Goal: Task Accomplishment & Management: Manage account settings

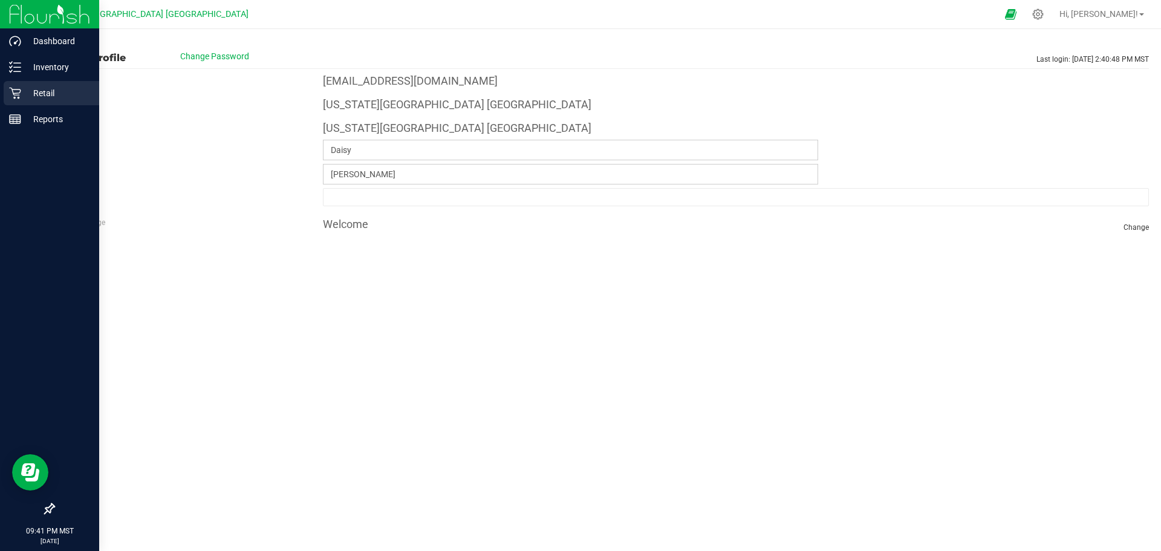
drag, startPoint x: 0, startPoint y: 0, endPoint x: 33, endPoint y: 85, distance: 91.5
click at [33, 85] on div "Retail" at bounding box center [52, 93] width 96 height 24
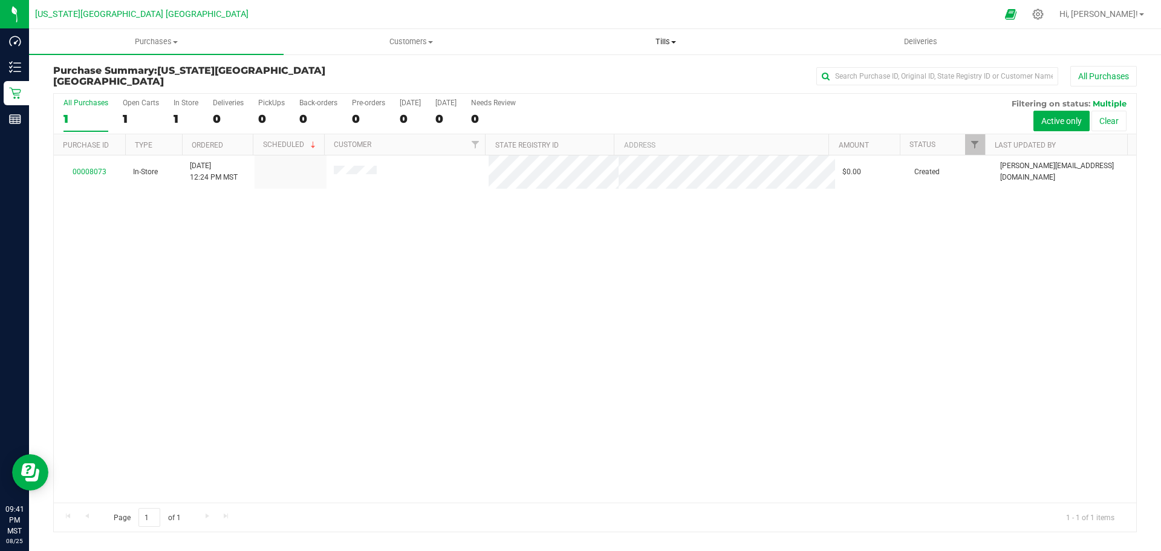
click at [684, 44] on span "Tills" at bounding box center [665, 41] width 253 height 11
click at [689, 67] on li "Manage tills" at bounding box center [665, 73] width 255 height 15
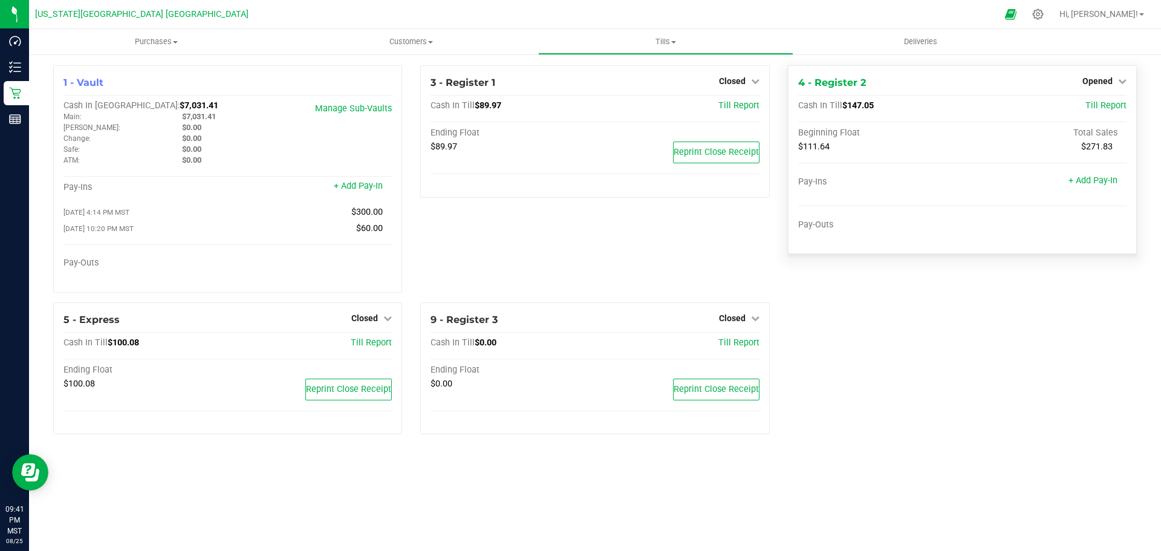
click at [1130, 83] on div "4 - Register 2 Opened Close Till Cash In Till $147.05 Till Report Beginning Flo…" at bounding box center [962, 159] width 349 height 189
click at [1121, 83] on icon at bounding box center [1122, 81] width 8 height 8
click at [1092, 107] on link "Close Till" at bounding box center [1099, 107] width 33 height 10
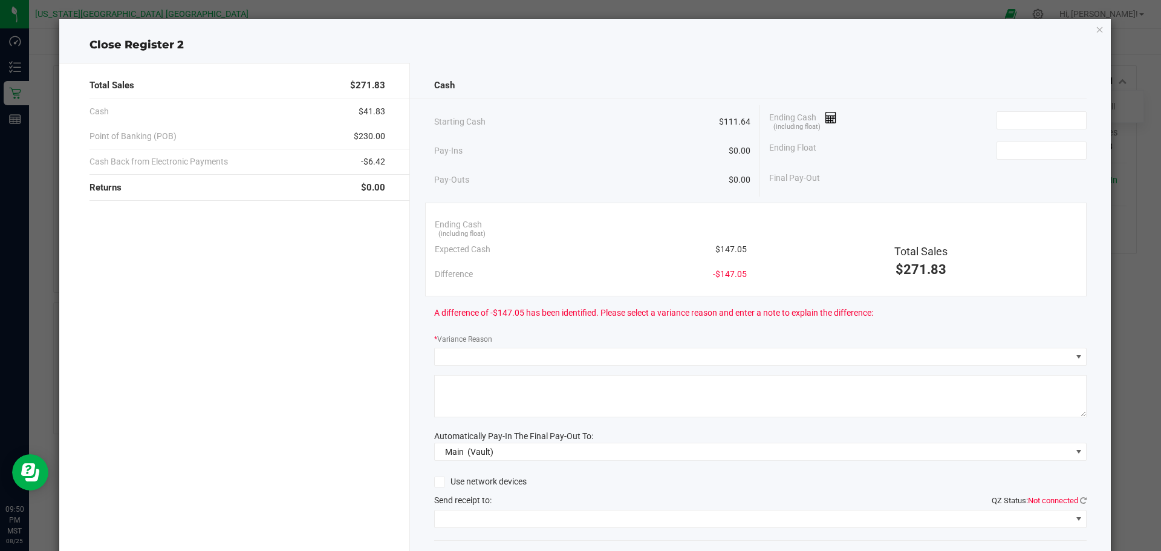
click at [831, 126] on span "Ending Cash (including float)" at bounding box center [803, 120] width 68 height 18
click at [827, 121] on icon at bounding box center [831, 118] width 11 height 8
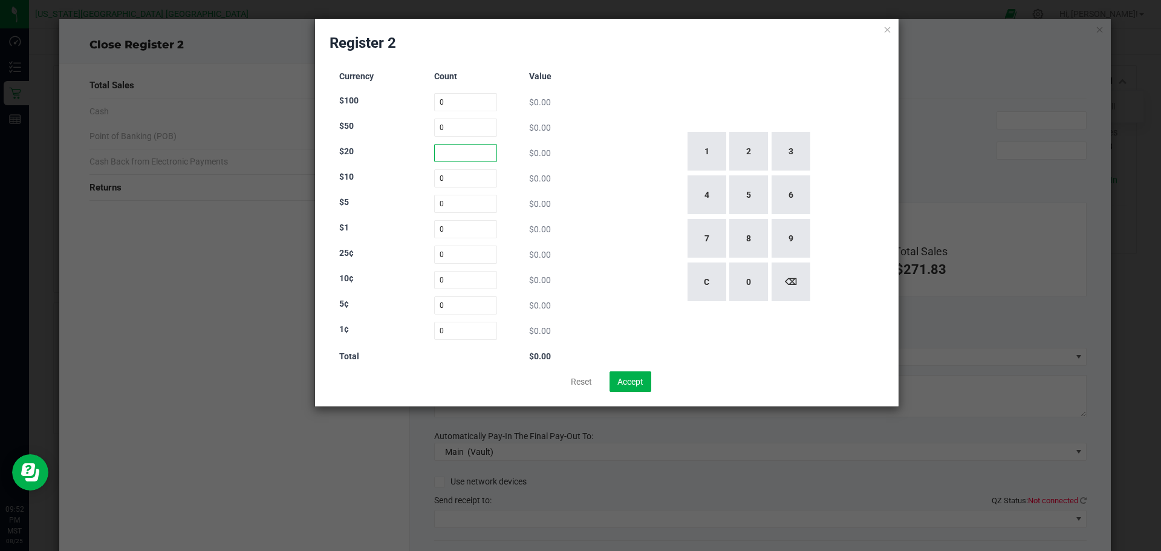
click at [451, 148] on input at bounding box center [466, 153] width 64 height 18
type input "0"
click at [457, 183] on input at bounding box center [466, 178] width 64 height 18
type input "8"
click at [437, 221] on input at bounding box center [466, 229] width 64 height 18
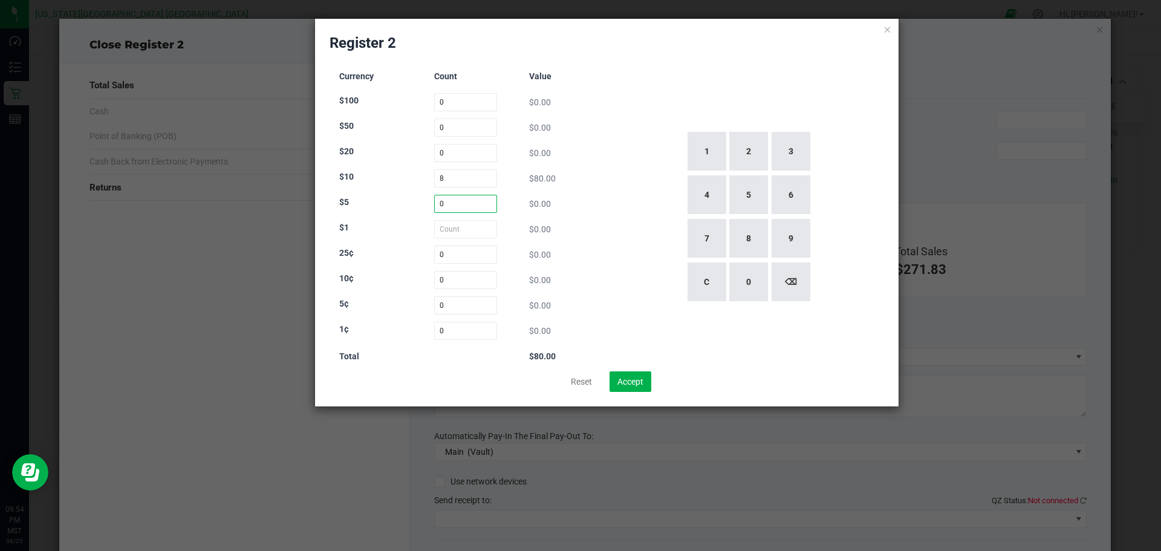
type input "0"
click at [439, 206] on input at bounding box center [466, 204] width 64 height 18
type input "9"
click at [482, 223] on input at bounding box center [466, 229] width 64 height 18
type input "9"
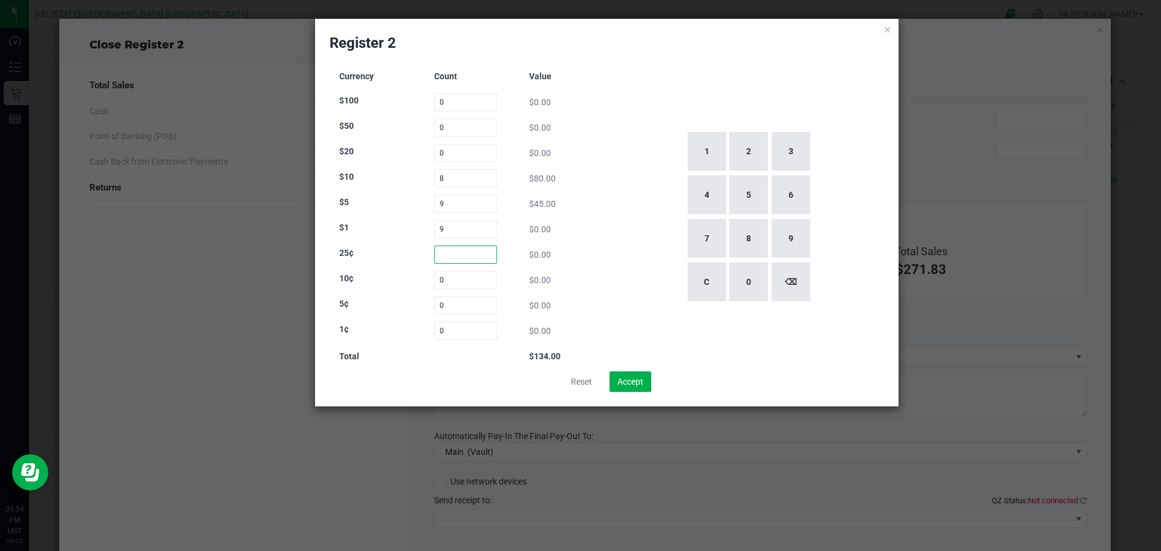
click at [472, 250] on input at bounding box center [466, 255] width 64 height 18
type input "58"
click at [458, 276] on input at bounding box center [466, 280] width 64 height 18
type input "6"
click at [446, 301] on input at bounding box center [466, 305] width 64 height 18
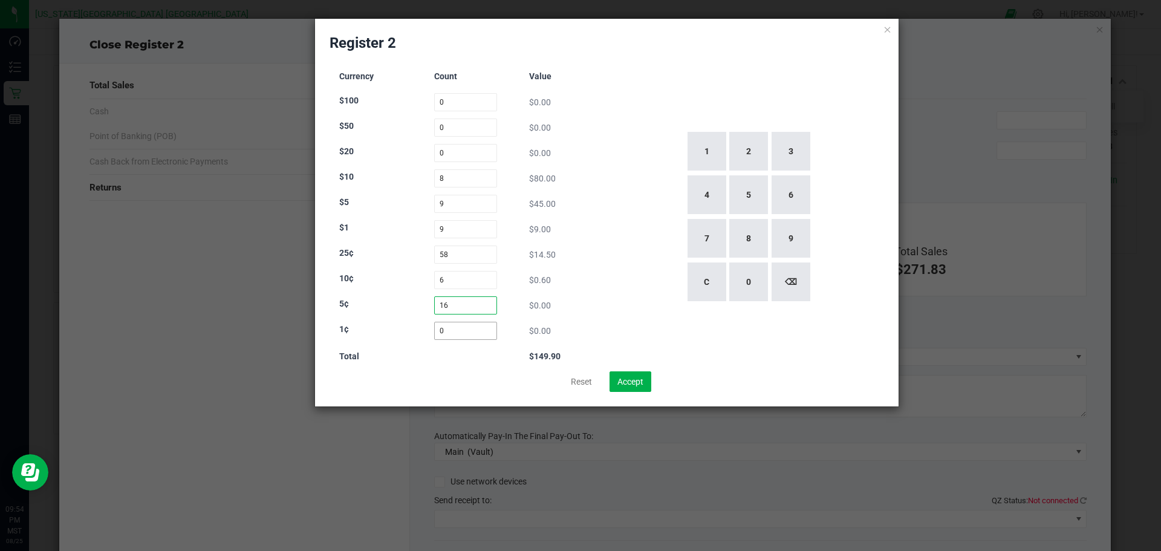
type input "16"
click at [457, 330] on input at bounding box center [466, 331] width 64 height 18
type input "191"
click at [637, 382] on button "Accept" at bounding box center [631, 381] width 42 height 21
type input "$151.81"
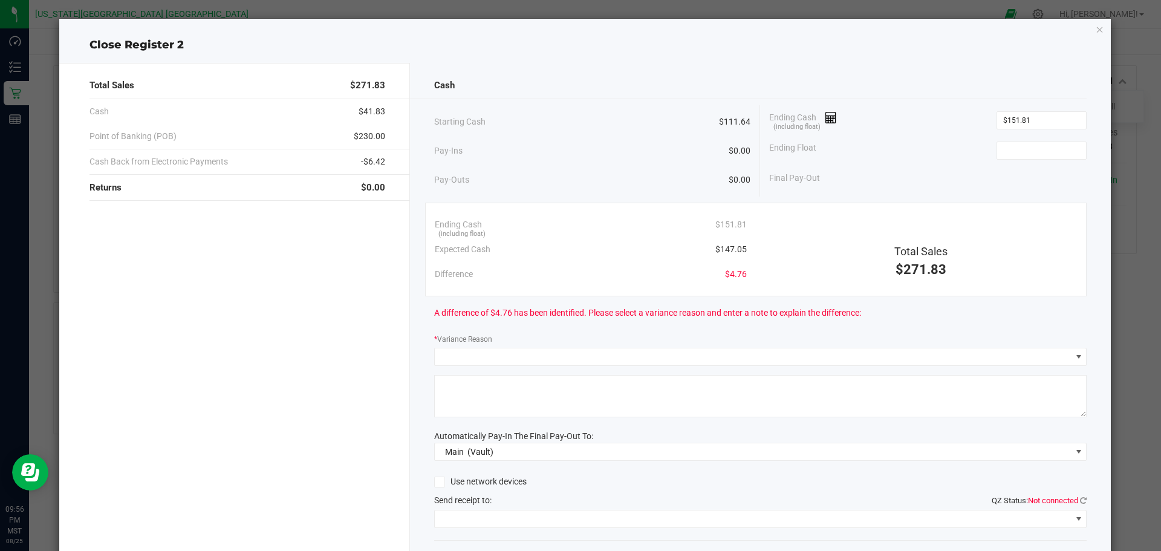
click at [824, 123] on span "Ending Cash (including float)" at bounding box center [803, 120] width 68 height 18
click at [826, 119] on icon at bounding box center [831, 118] width 11 height 8
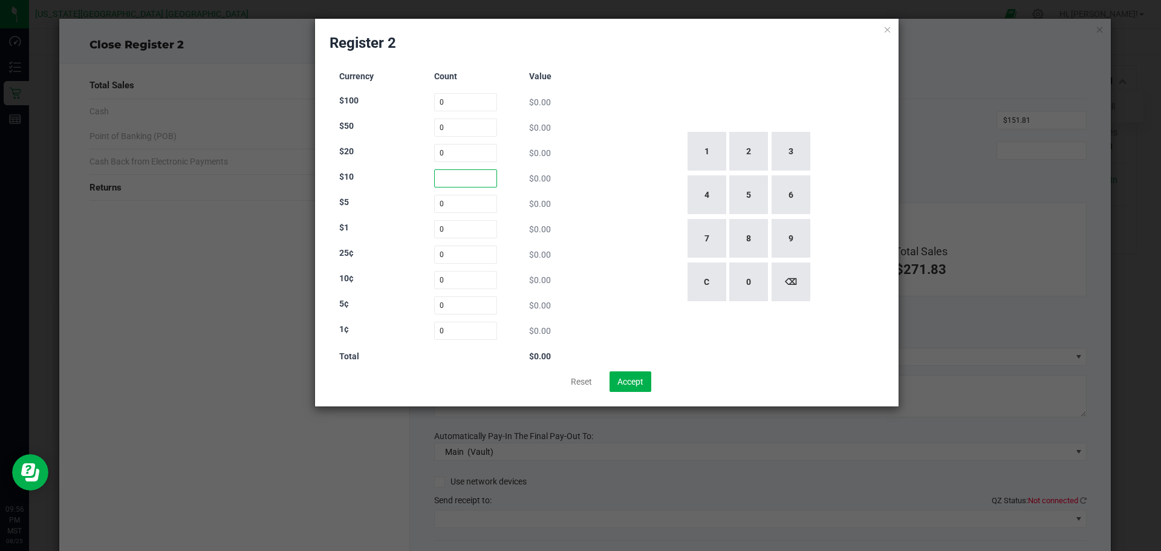
click at [469, 180] on input at bounding box center [466, 178] width 64 height 18
type input "8"
type input "9"
type input "2"
type input "59"
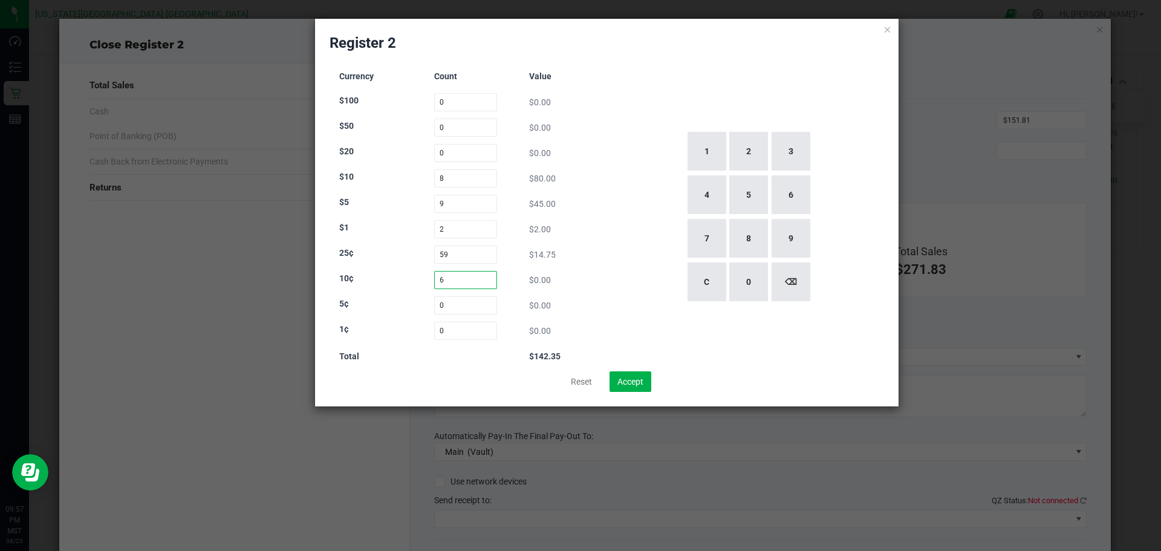
type input "6"
type input "16"
type input "191"
click at [633, 384] on button "Accept" at bounding box center [631, 381] width 42 height 21
type input "$145.06"
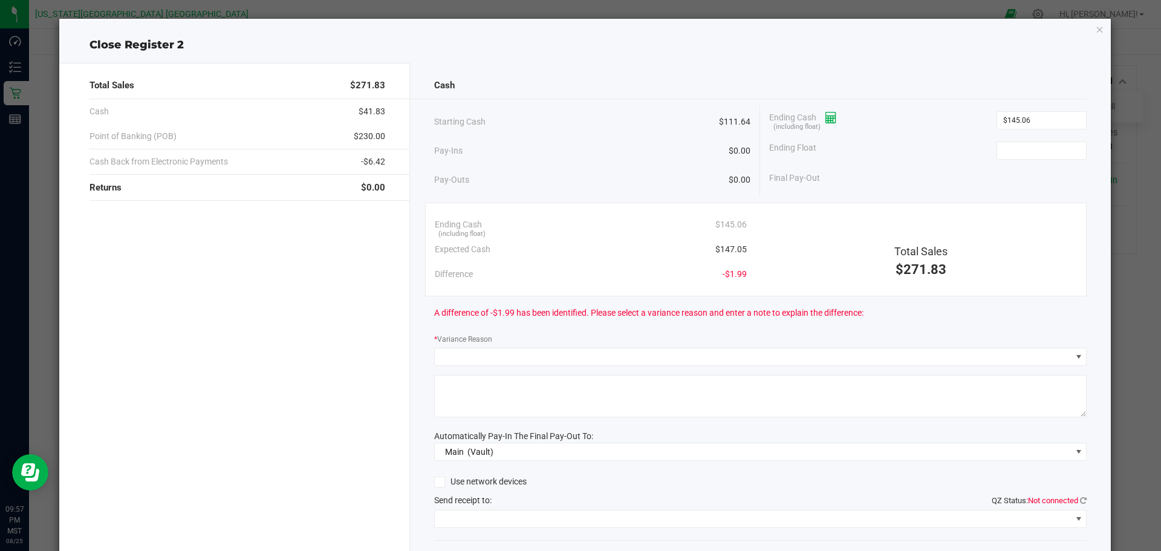
click at [826, 117] on icon at bounding box center [831, 118] width 11 height 8
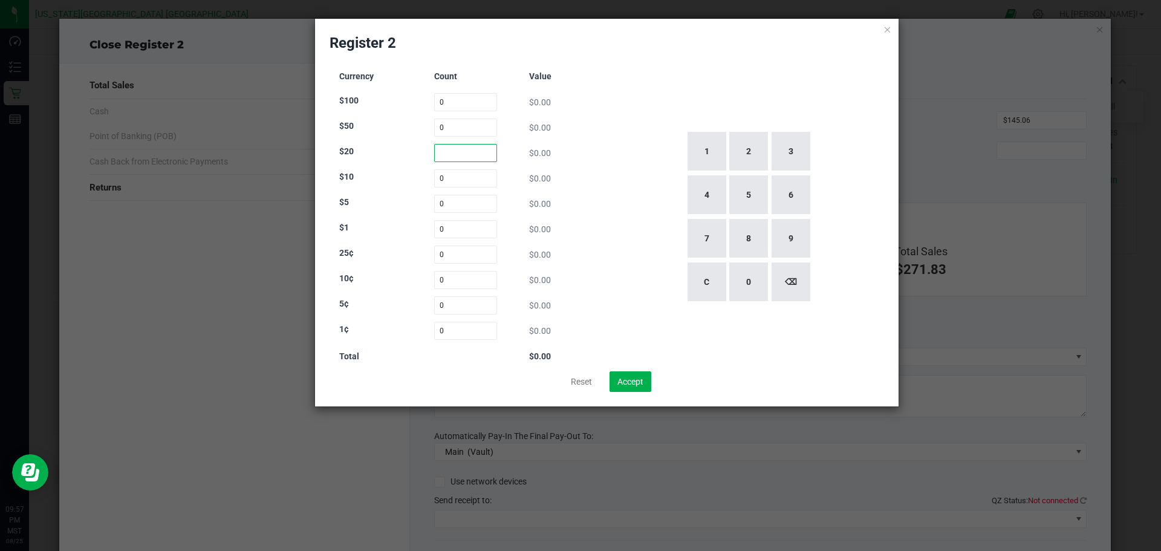
click at [449, 151] on input at bounding box center [466, 153] width 64 height 18
type input "0"
click at [450, 168] on div "Currency Count Value $100 0 $0.00 $50 0 $0.00 $20 0 $0.00 $10 0 $0.00 $5 0 $0.0…" at bounding box center [466, 216] width 273 height 309
click at [452, 174] on input at bounding box center [466, 178] width 64 height 18
type input "8"
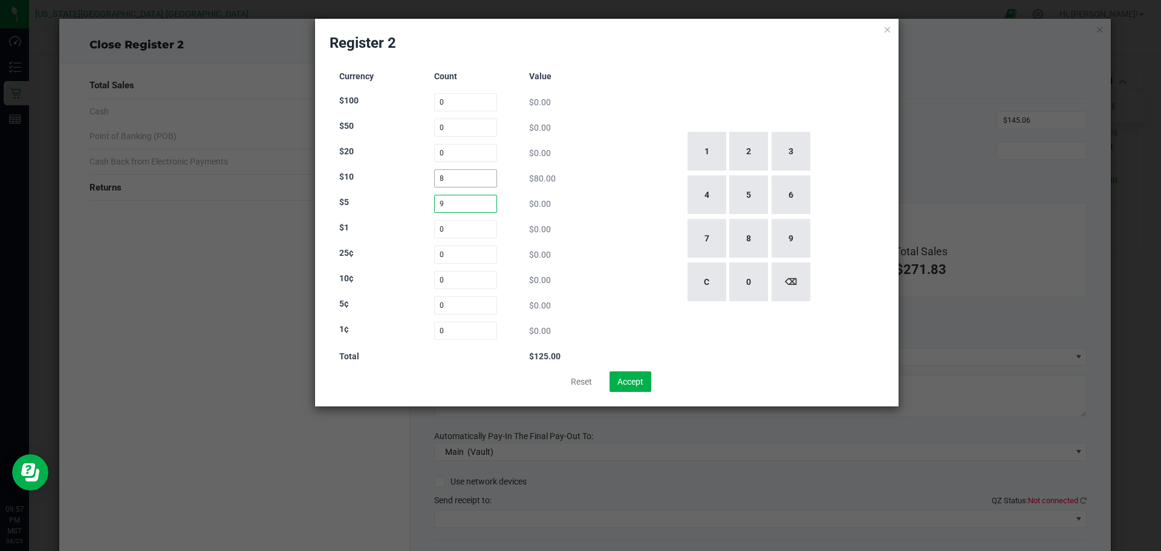
type input "9"
type input "2"
type input "58"
type input "6"
type input "16"
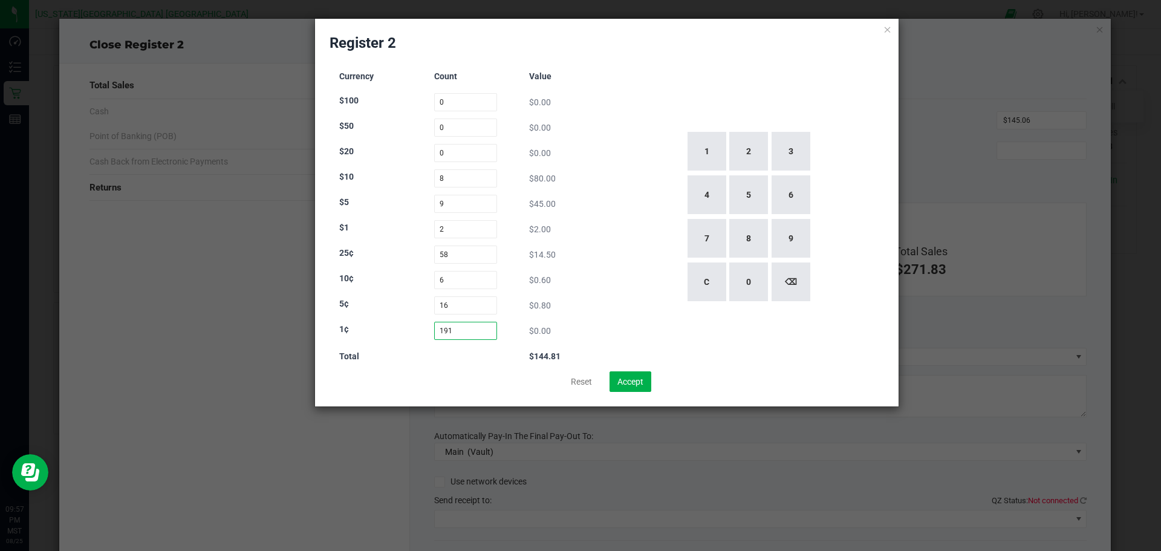
type input "191"
click at [631, 194] on div "1 2 3 4 5 6 7 8 9 C 0 ⌫" at bounding box center [748, 216] width 273 height 309
click at [633, 331] on div "1 2 3 4 5 6 7 8 9 C 0 ⌫" at bounding box center [748, 216] width 273 height 309
click at [596, 128] on div "Currency Count Value $100 0 $0.00 $50 0 $0.00 $20 0 $0.00 $10 8 $80.00 $5 9 $45…" at bounding box center [466, 216] width 273 height 309
click at [460, 184] on input "8" at bounding box center [466, 178] width 64 height 18
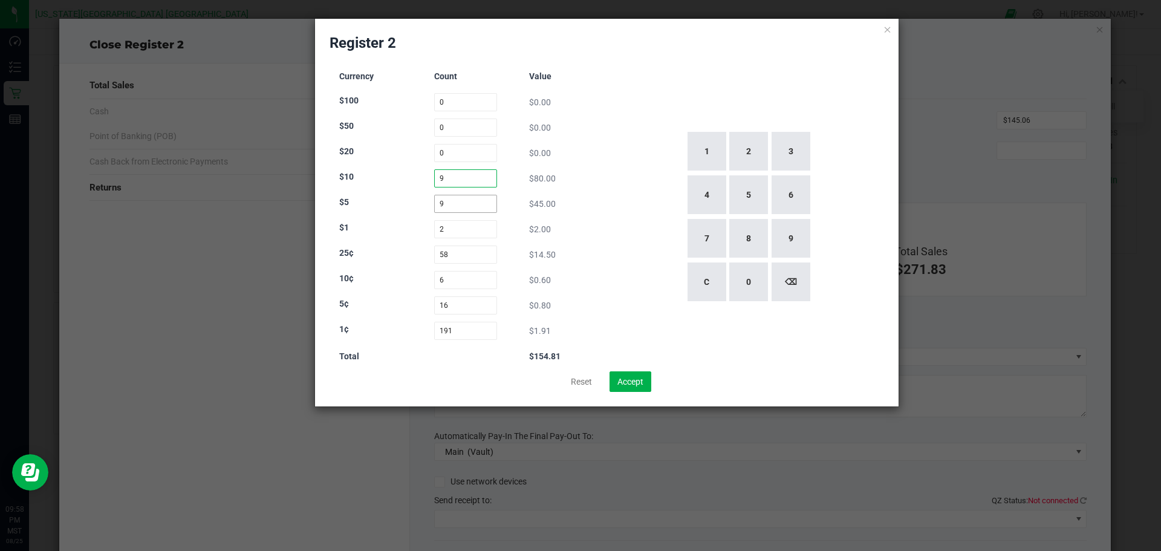
type input "9"
click at [477, 203] on input "9" at bounding box center [466, 204] width 64 height 18
type input "8"
type input "9"
click at [464, 178] on input "9" at bounding box center [466, 178] width 64 height 18
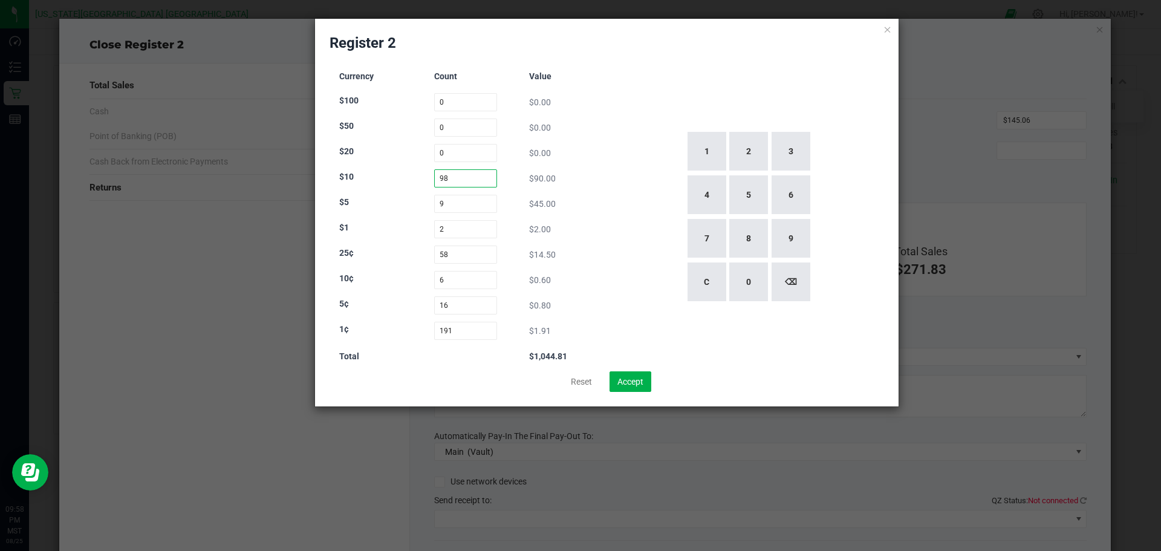
type input "9"
type input "8"
click at [484, 233] on input "2" at bounding box center [466, 229] width 64 height 18
type input "4"
click at [584, 187] on div "$10 8 $80.00" at bounding box center [465, 178] width 253 height 18
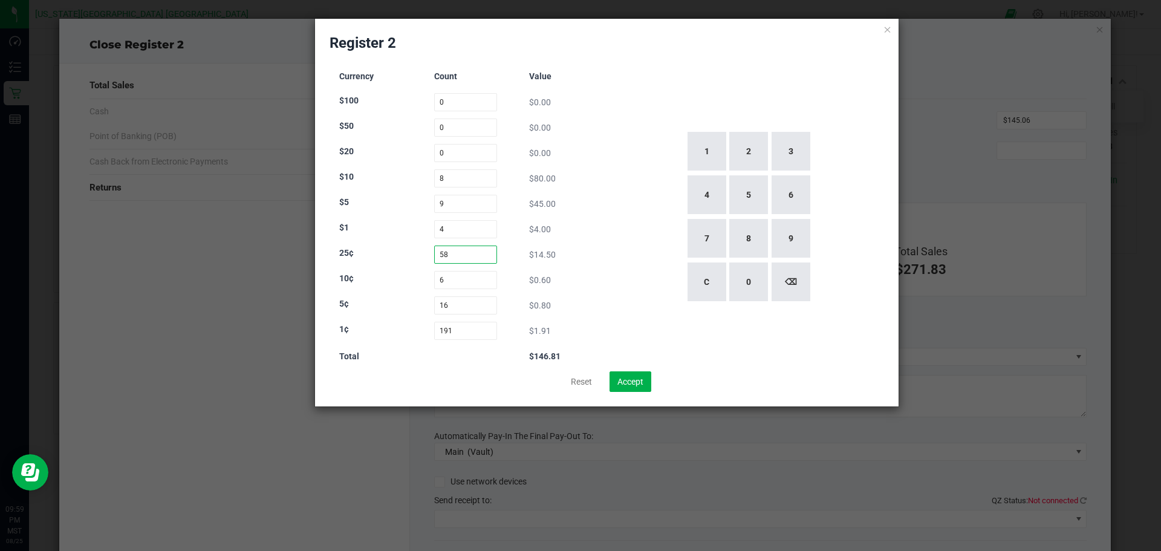
click at [472, 253] on input "58" at bounding box center [466, 255] width 64 height 18
type input "5"
click at [594, 164] on div "Currency Count Value $100 0 $0.00 $50 0 $0.00 $20 0 $0.00 $10 8 $80.00 $5 9 $45…" at bounding box center [466, 216] width 273 height 309
click at [473, 254] on input "60" at bounding box center [466, 255] width 64 height 18
type input "6"
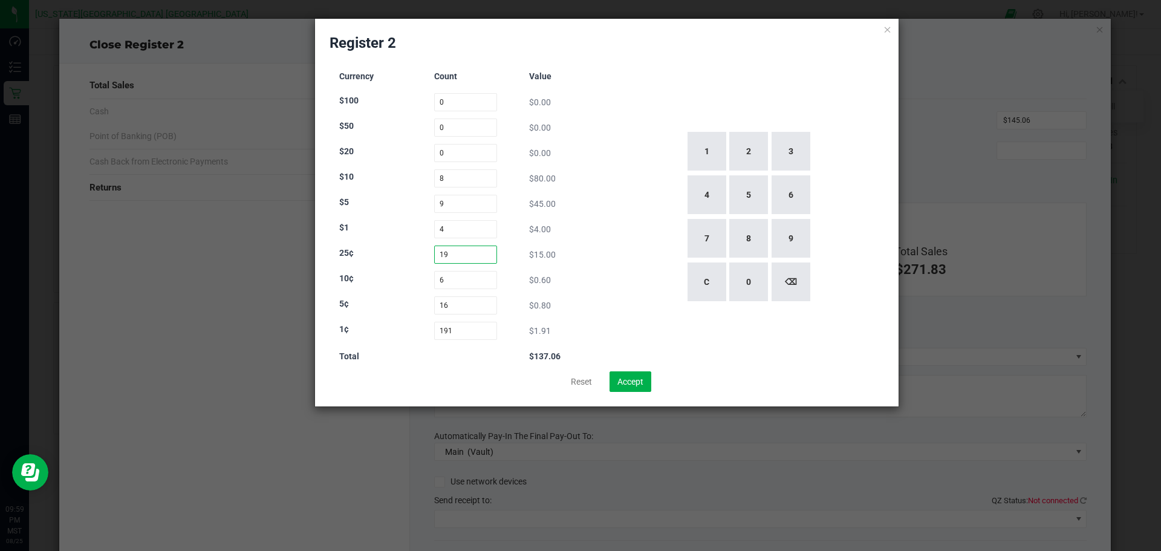
type input "1"
type input "4"
type input "0"
drag, startPoint x: 585, startPoint y: 197, endPoint x: 580, endPoint y: 182, distance: 15.5
click at [580, 182] on div "$80.00" at bounding box center [561, 178] width 64 height 13
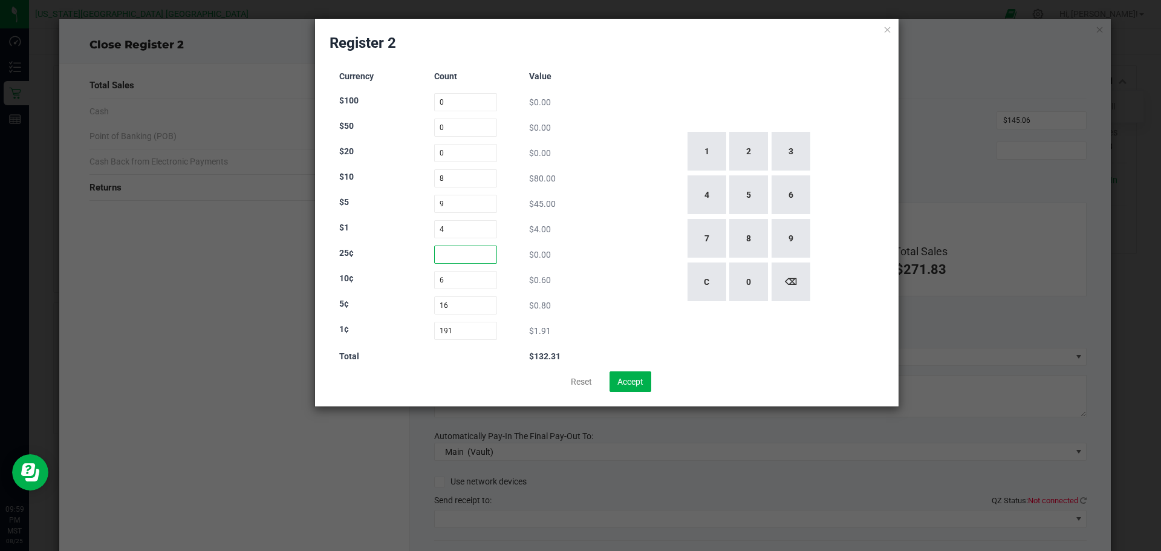
click at [485, 249] on input at bounding box center [466, 255] width 64 height 18
type input "50"
click at [622, 162] on div "1 2 3 4 5 6 7 8 9 C 0 ⌫" at bounding box center [748, 216] width 273 height 309
click at [578, 379] on button "Reset" at bounding box center [581, 381] width 37 height 21
type input "0"
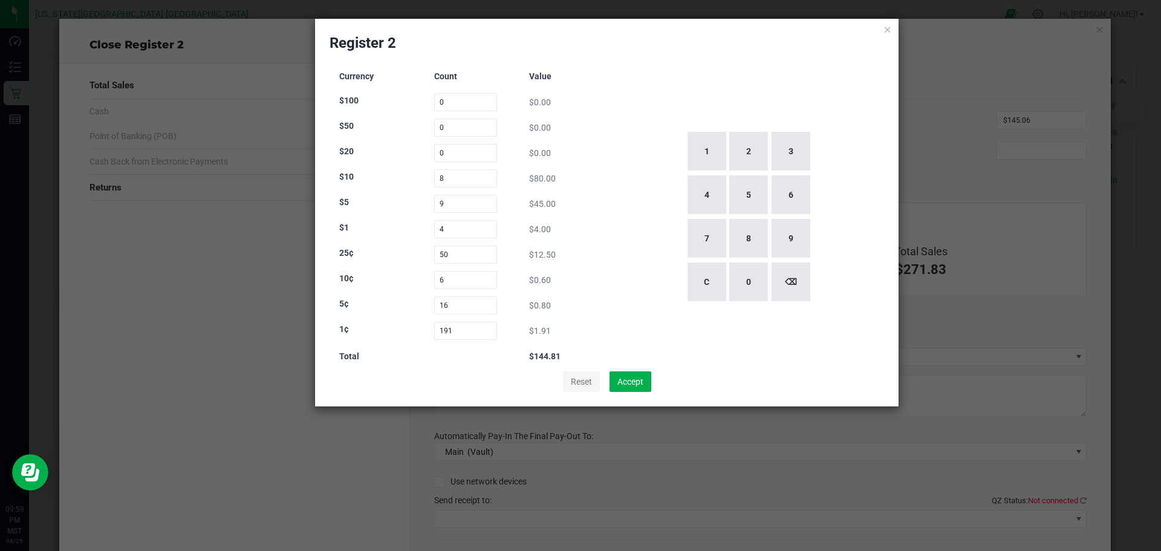
type input "0"
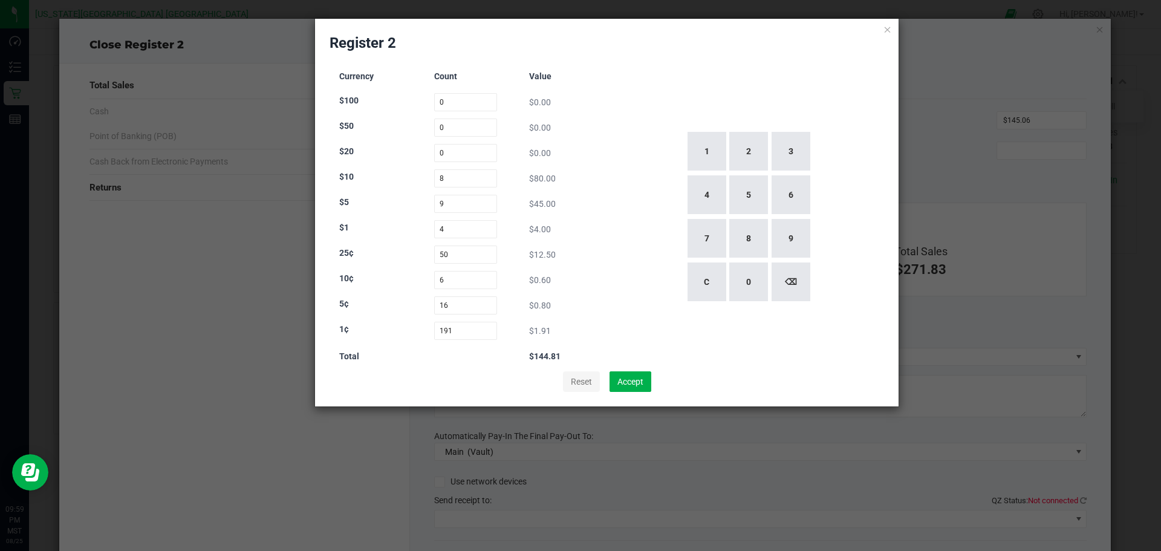
type input "0"
click at [471, 185] on input at bounding box center [466, 178] width 64 height 18
type input "0"
type input "9"
type input "4"
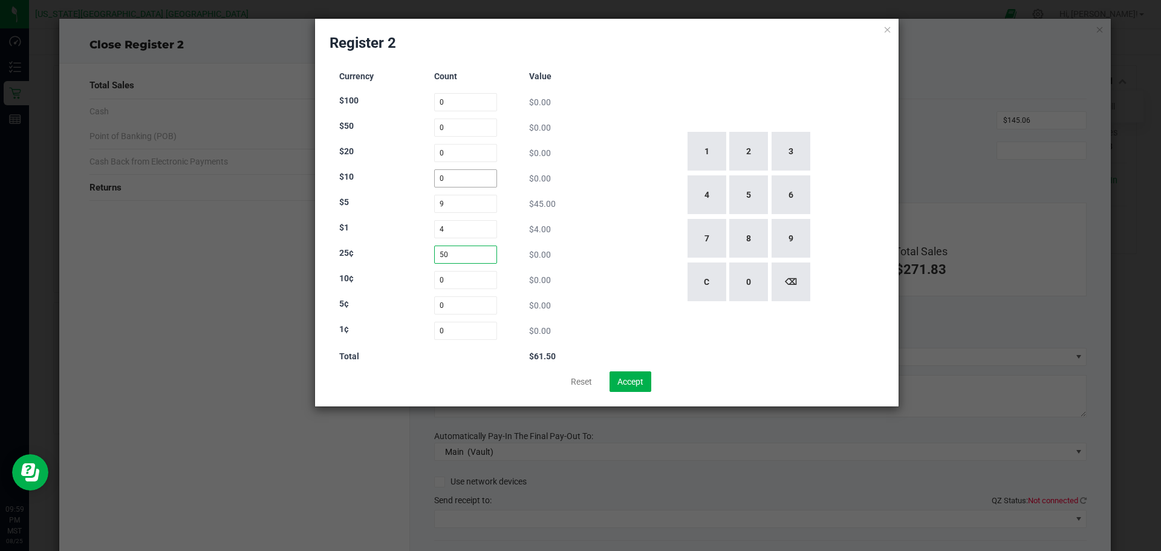
type input "50"
type input "6"
type input "16"
type input "191"
click at [470, 177] on input at bounding box center [466, 178] width 64 height 18
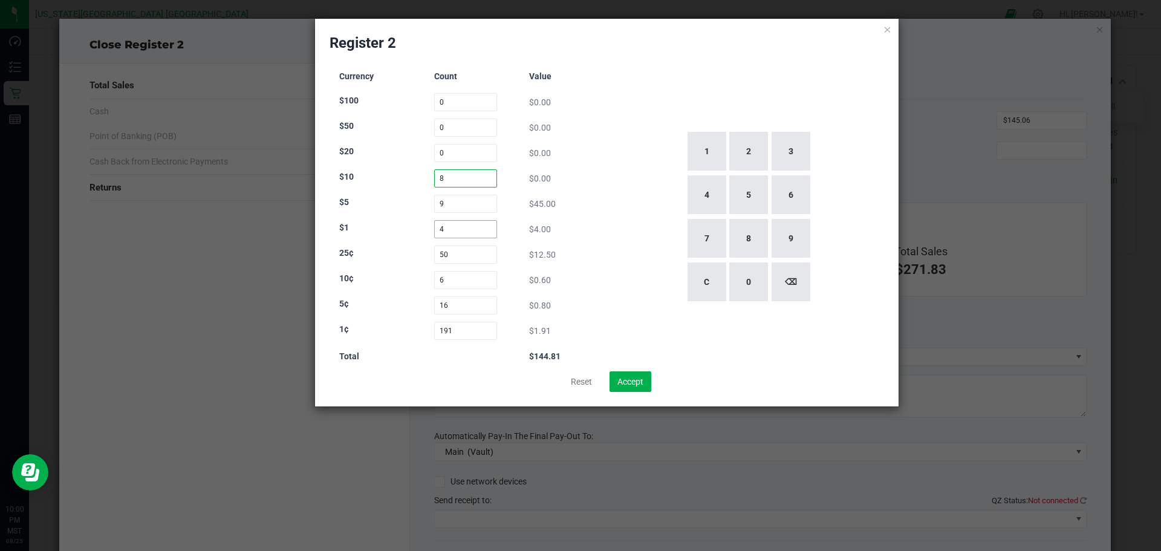
type input "8"
click at [475, 234] on input "4" at bounding box center [466, 229] width 64 height 18
type input "5"
click at [471, 254] on input "50" at bounding box center [466, 255] width 64 height 18
type input "5"
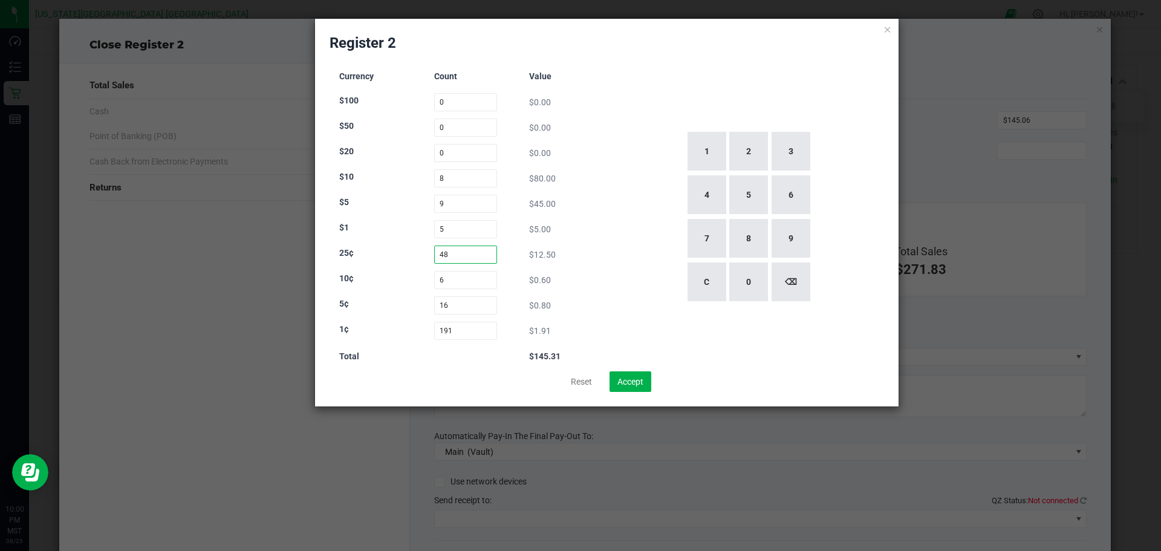
type input "4"
type input "58"
click at [458, 227] on input "5" at bounding box center [466, 229] width 64 height 18
type input "2"
click at [585, 177] on div "$80.00" at bounding box center [561, 178] width 64 height 13
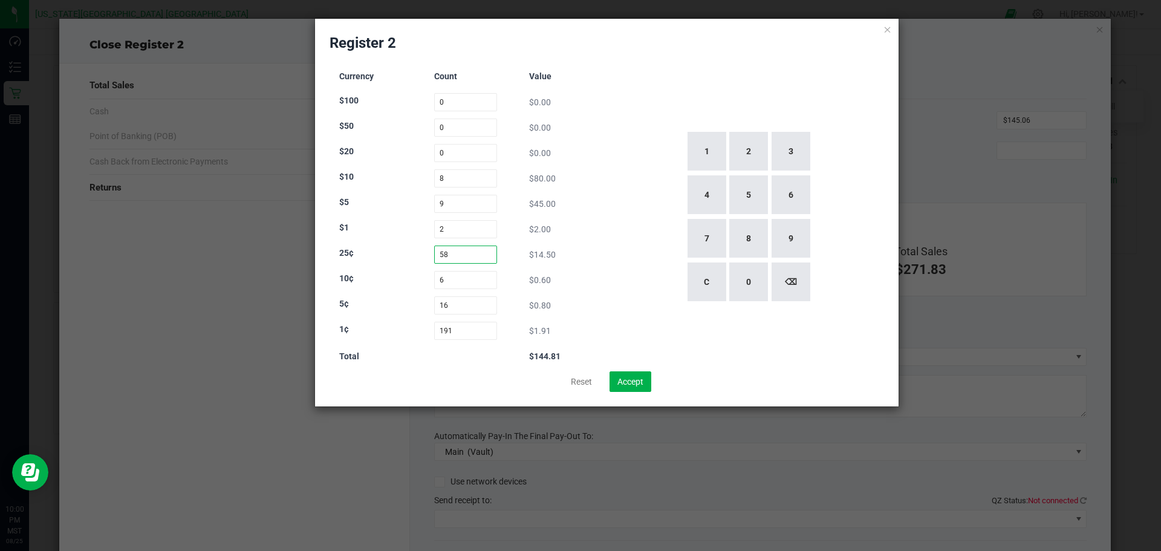
click at [461, 253] on input "58" at bounding box center [466, 255] width 64 height 18
type input "5"
type input "60"
click at [468, 235] on input "2" at bounding box center [466, 229] width 64 height 18
type input "4"
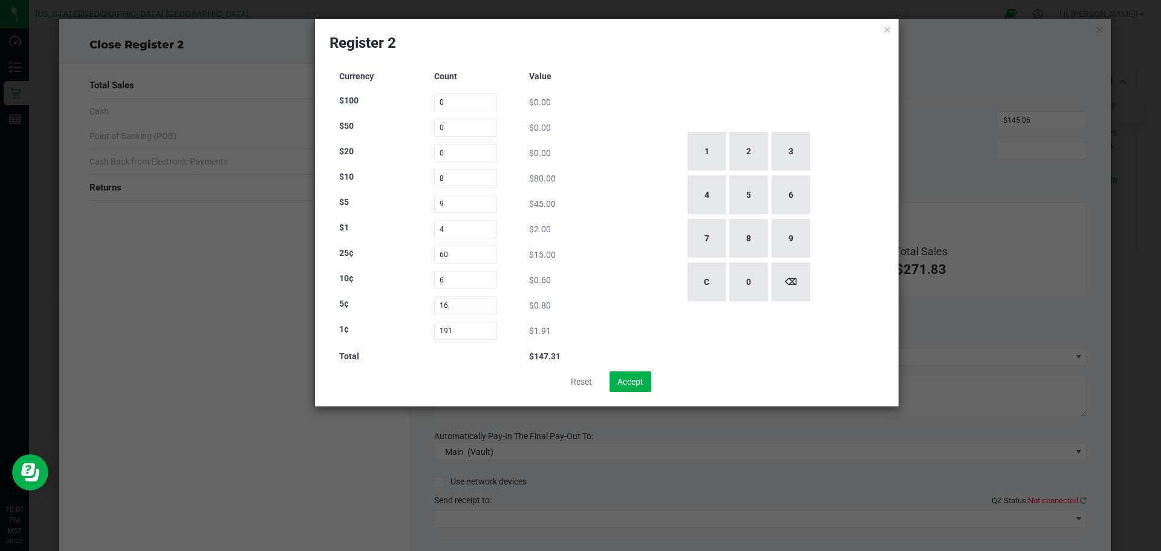
click at [587, 198] on div "$45.00" at bounding box center [561, 204] width 64 height 13
drag, startPoint x: 480, startPoint y: 180, endPoint x: 412, endPoint y: 178, distance: 67.8
click at [417, 180] on div "$10 8 $80.00" at bounding box center [465, 178] width 253 height 18
type input "4"
type input "8"
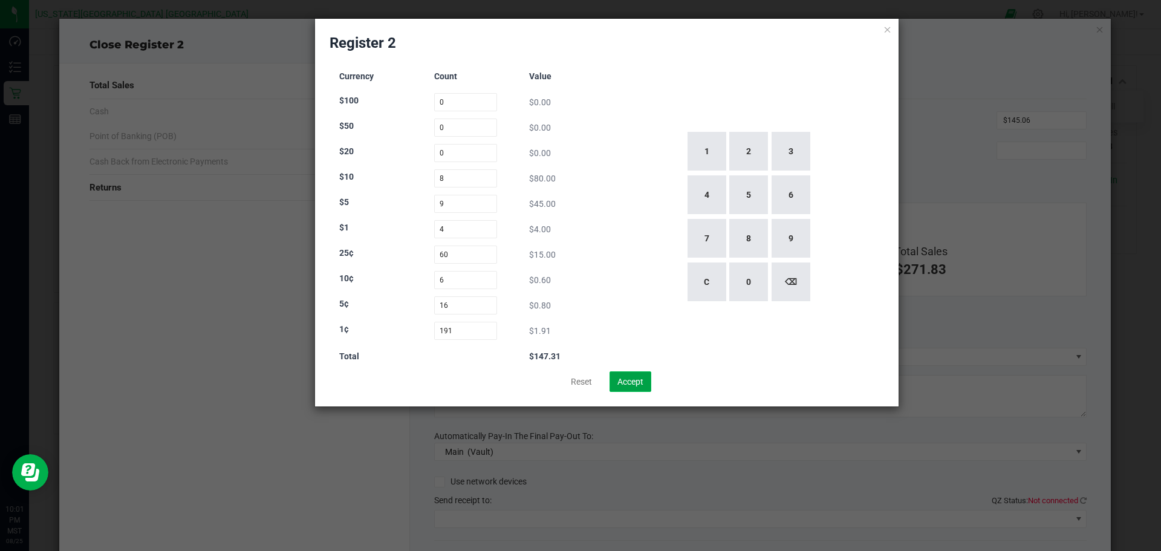
click at [648, 383] on button "Accept" at bounding box center [631, 381] width 42 height 21
type input "$147.31"
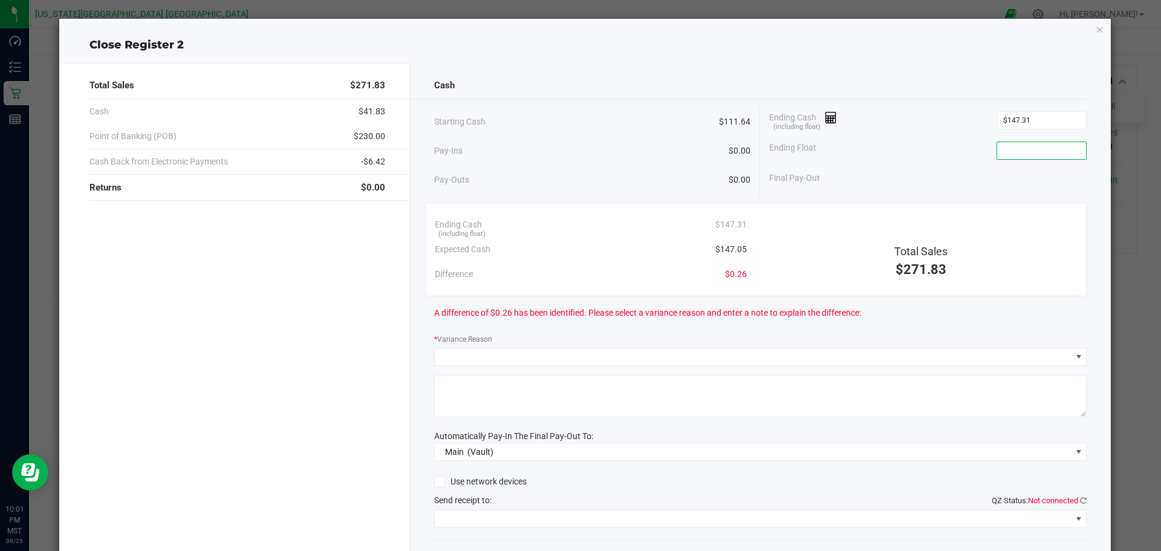
click at [1052, 152] on input at bounding box center [1041, 150] width 89 height 17
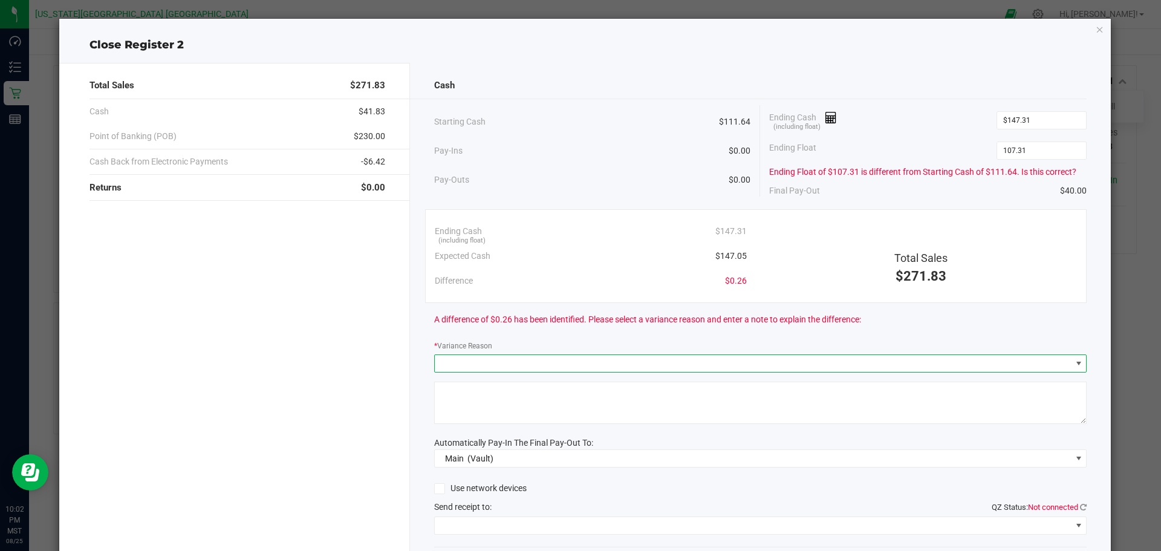
type input "$107.31"
click at [585, 370] on span at bounding box center [753, 363] width 637 height 17
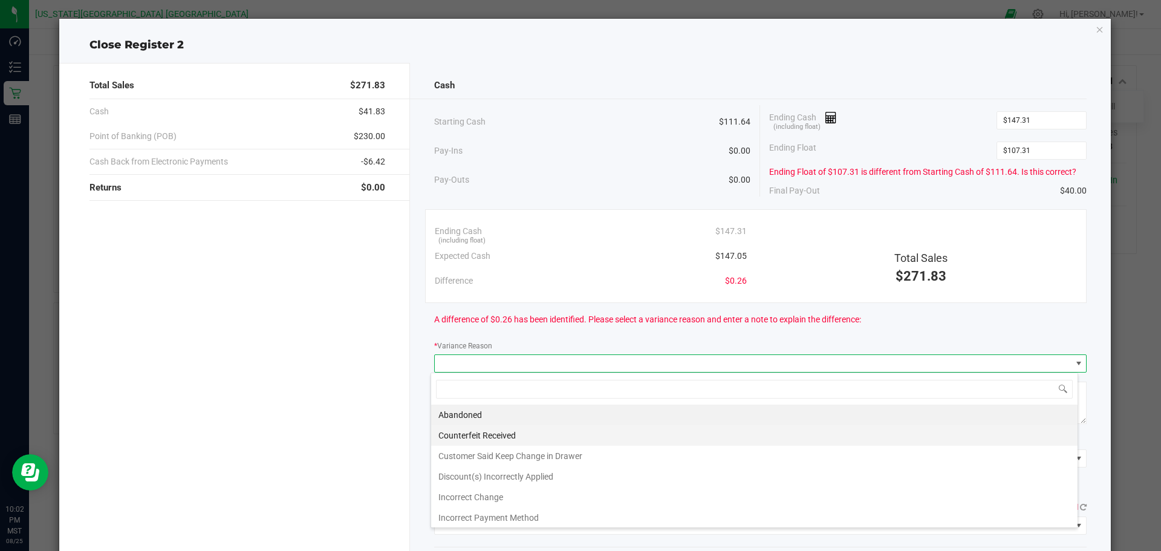
scroll to position [18, 647]
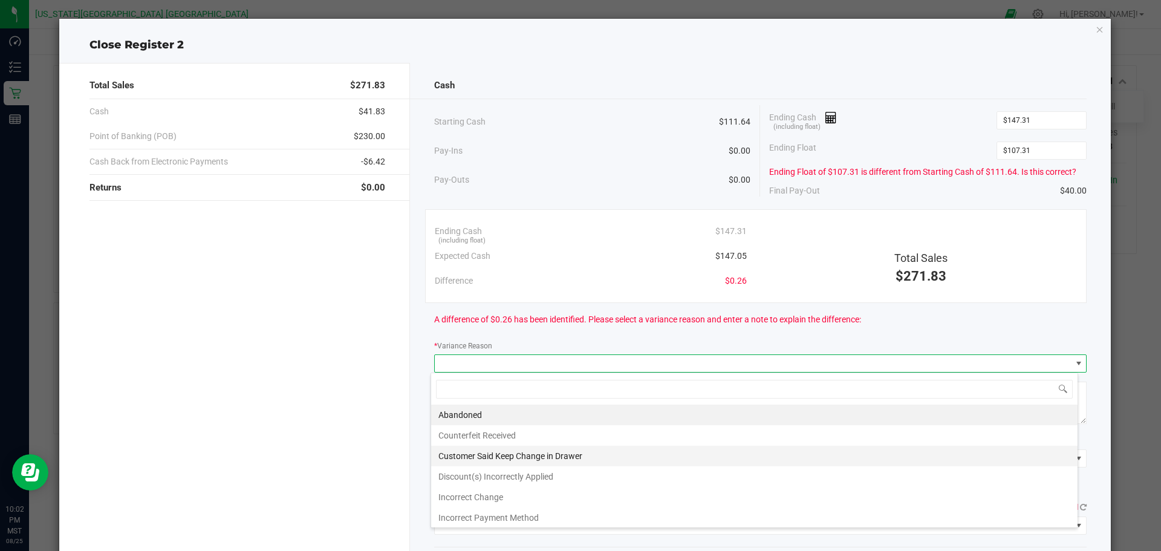
click at [574, 449] on li "Customer Said Keep Change in Drawer" at bounding box center [754, 456] width 647 height 21
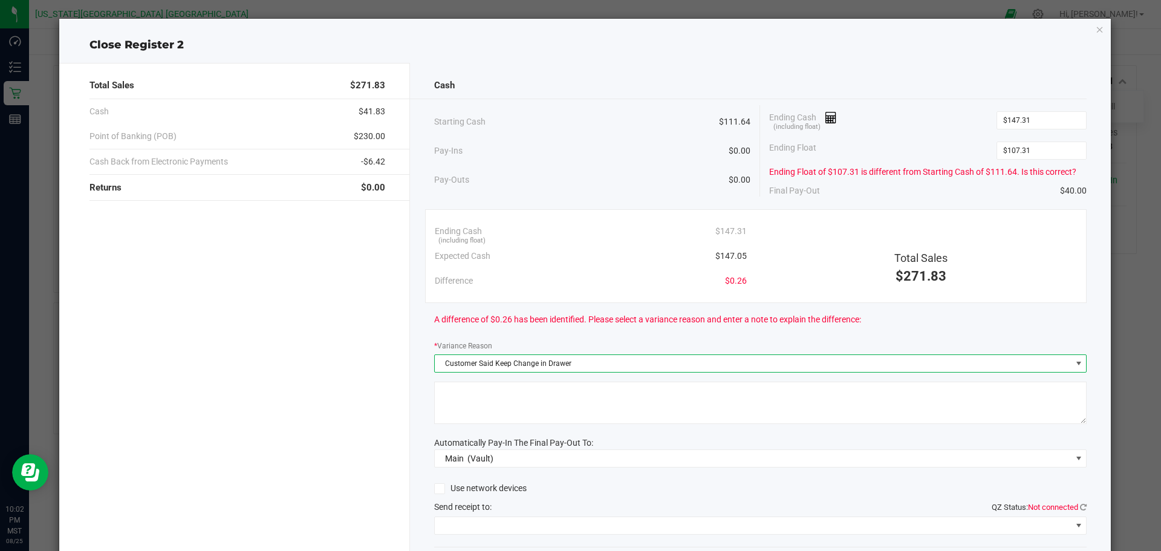
click at [575, 399] on textarea at bounding box center [760, 403] width 653 height 42
type textarea "0.26 over"
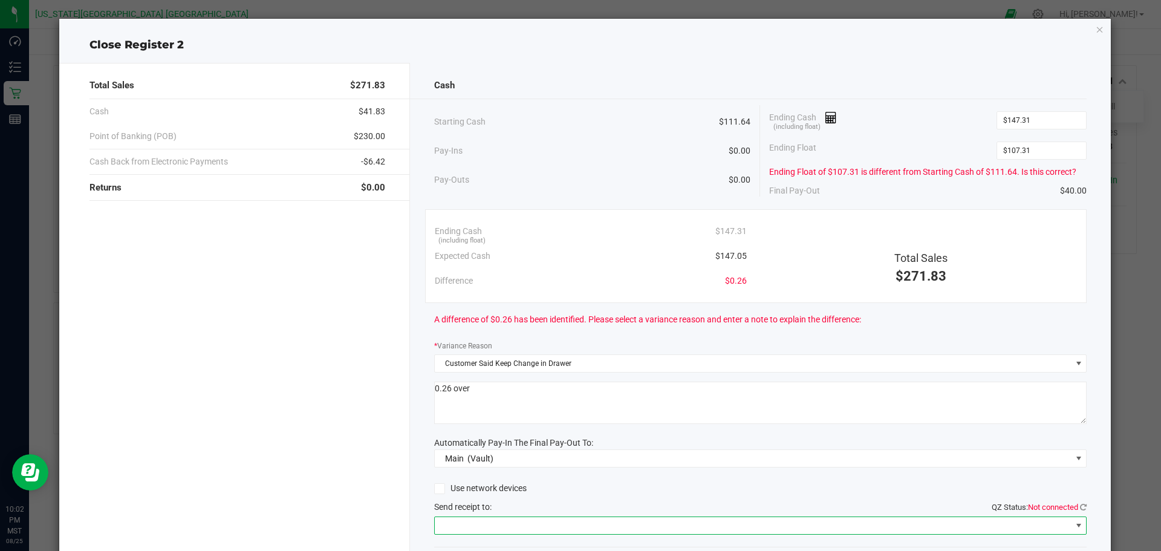
click at [518, 524] on span at bounding box center [753, 525] width 637 height 17
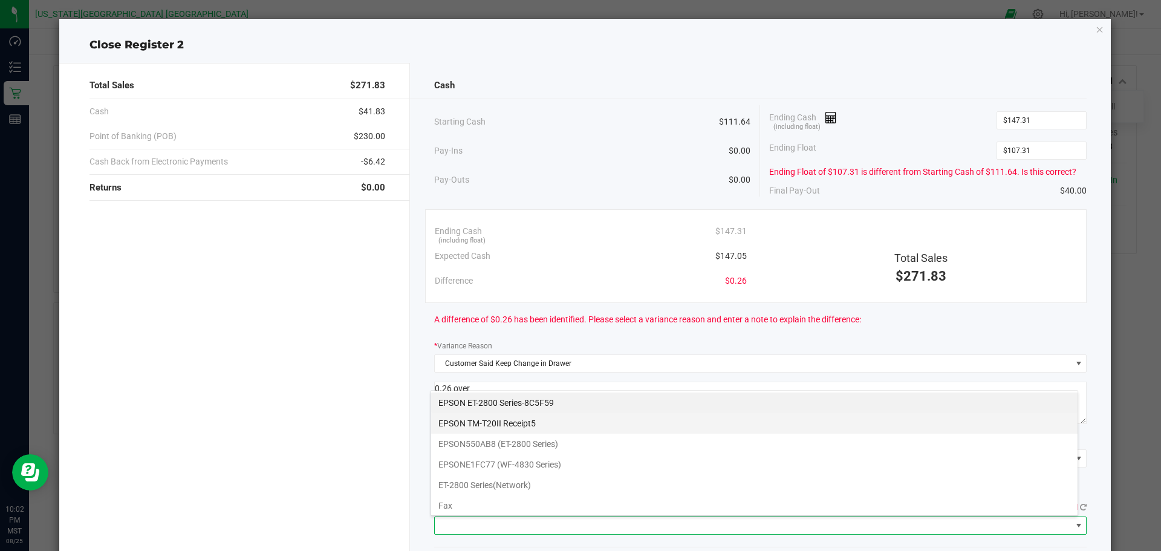
click at [538, 420] on Receipt5 "EPSON TM-T20II Receipt5" at bounding box center [754, 423] width 647 height 21
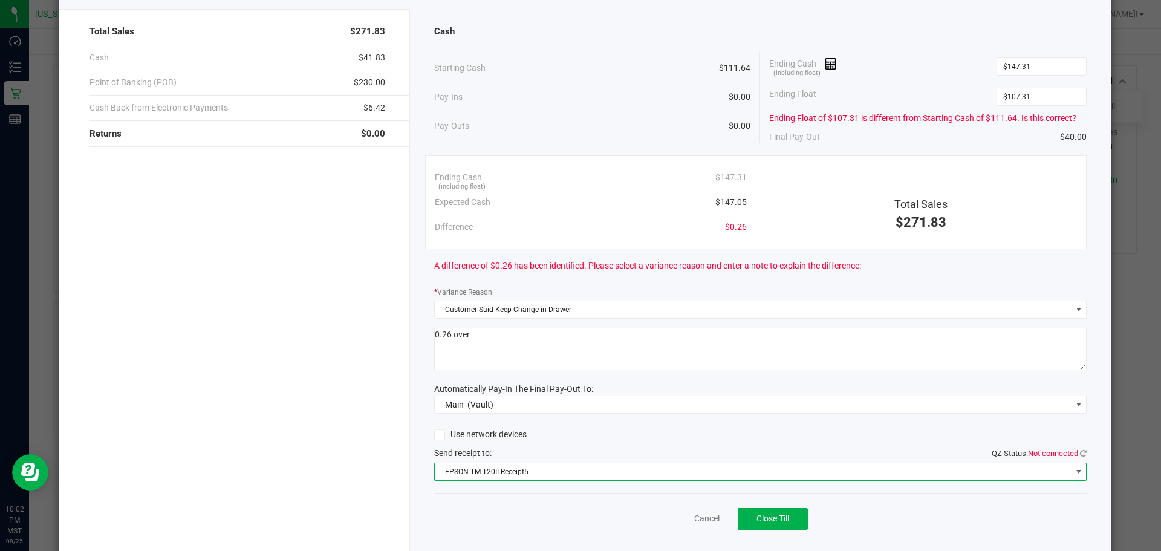
scroll to position [22, 0]
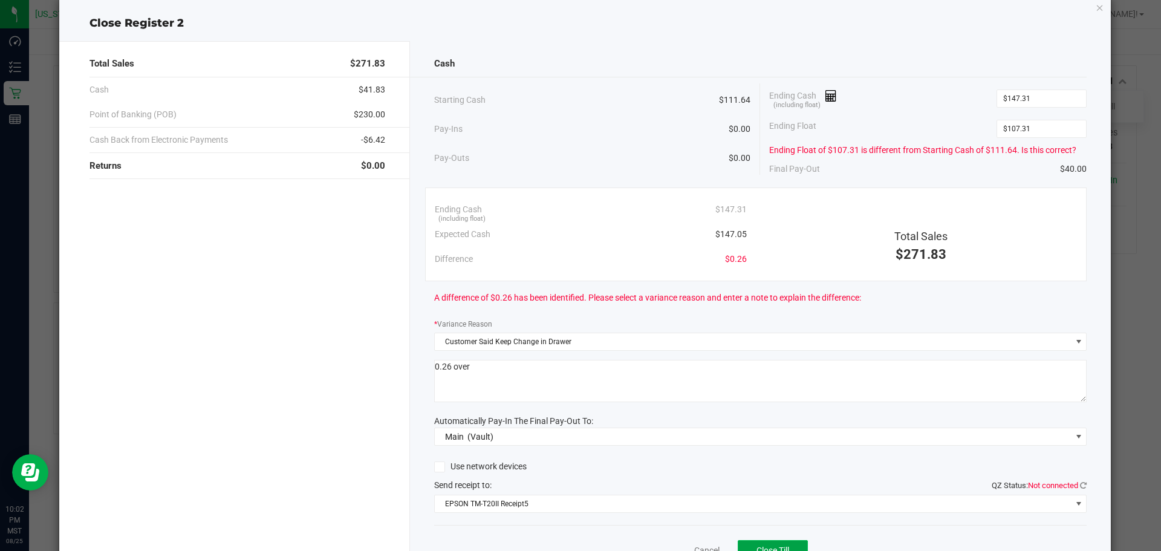
click at [778, 543] on button "Close Till" at bounding box center [773, 551] width 70 height 22
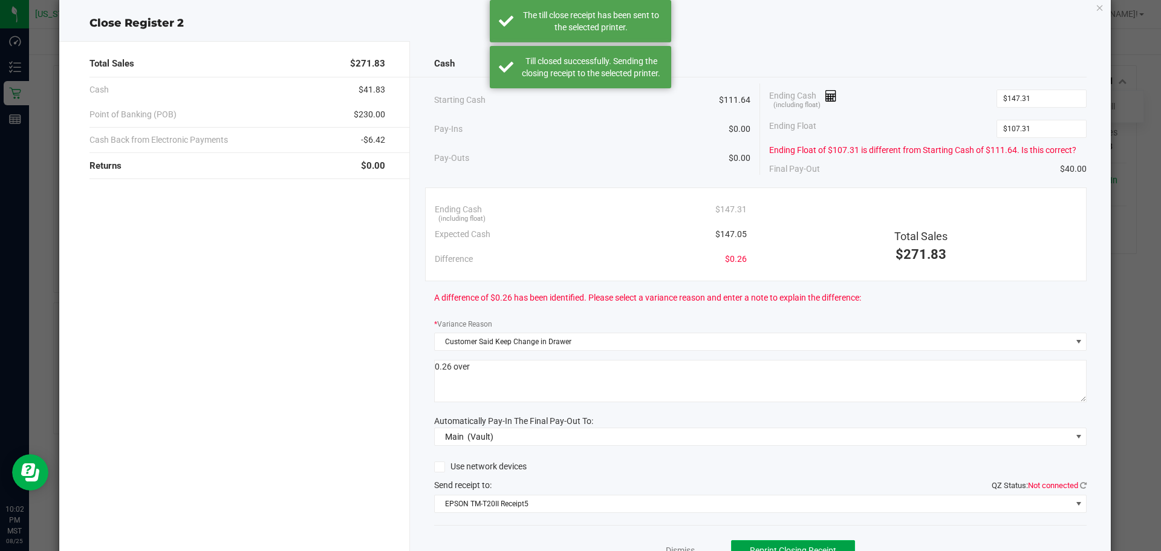
click at [777, 548] on span "Reprint Closing Receipt" at bounding box center [793, 551] width 86 height 10
